Goal: Task Accomplishment & Management: Manage account settings

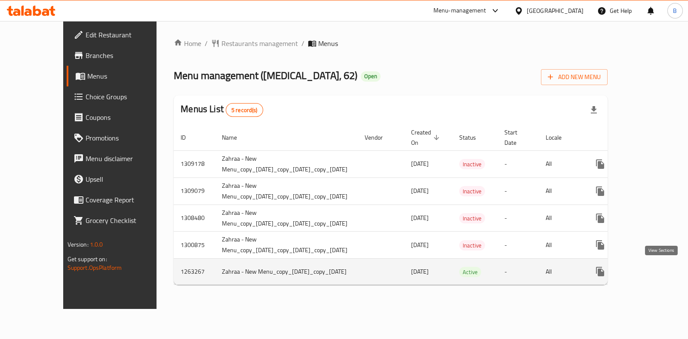
click at [659, 276] on icon "enhanced table" at bounding box center [662, 272] width 10 height 10
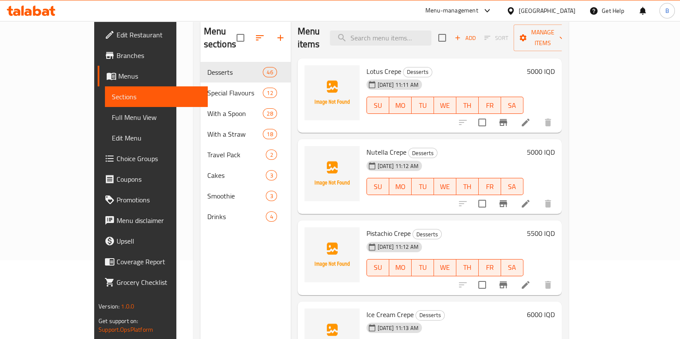
scroll to position [12, 0]
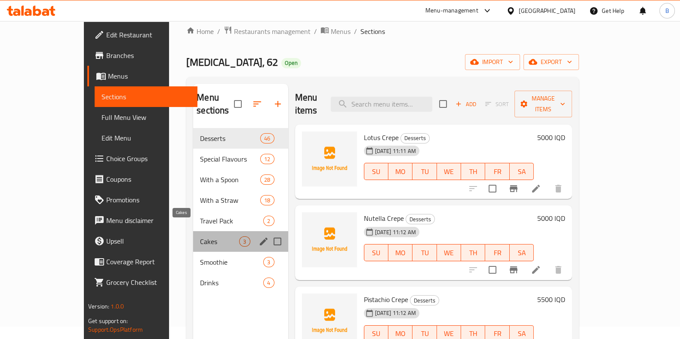
click at [200, 237] on span "Cakes" at bounding box center [219, 242] width 39 height 10
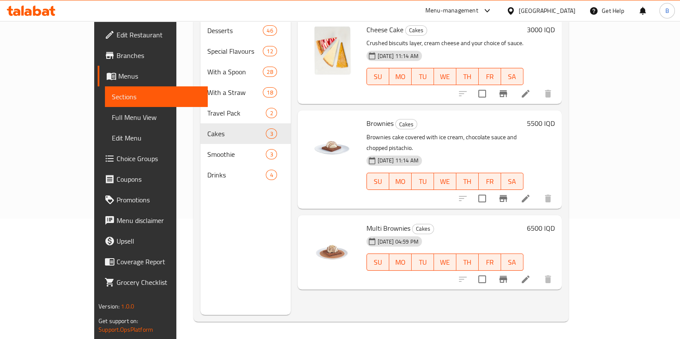
scroll to position [12, 0]
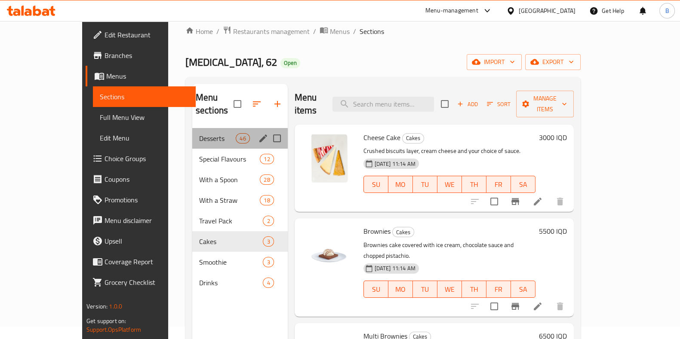
click at [198, 128] on div "Desserts 46" at bounding box center [239, 138] width 95 height 21
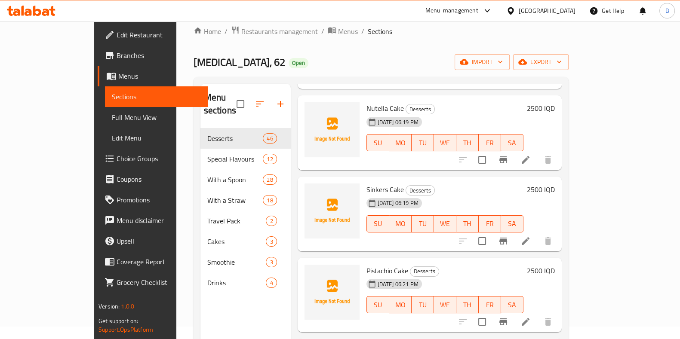
scroll to position [2742, 0]
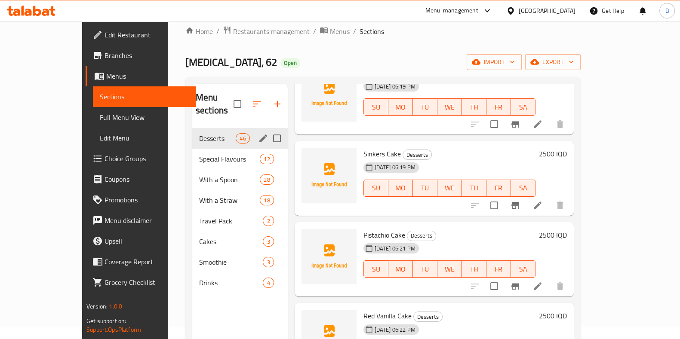
click at [268, 129] on input "Menu sections" at bounding box center [277, 138] width 18 height 18
checkbox input "true"
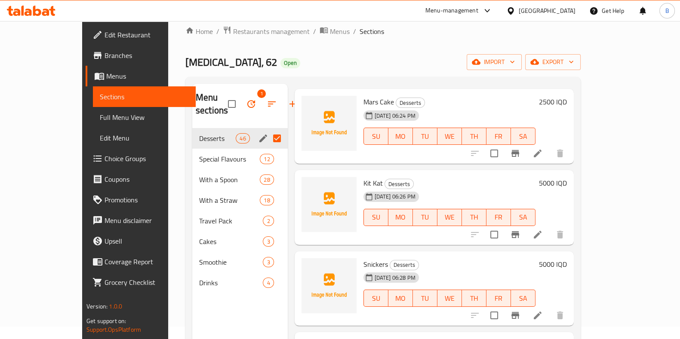
scroll to position [3412, 0]
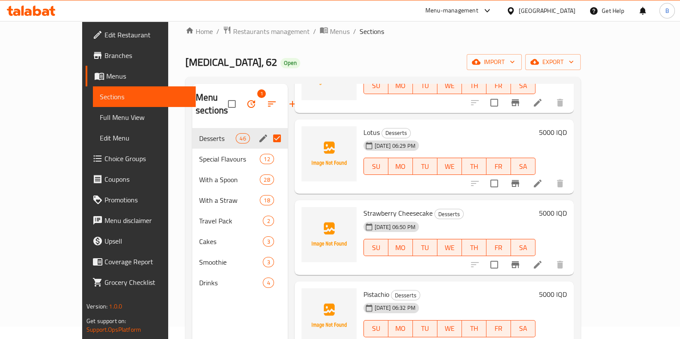
click at [41, 10] on icon at bounding box center [31, 11] width 49 height 10
